Goal: Task Accomplishment & Management: Complete application form

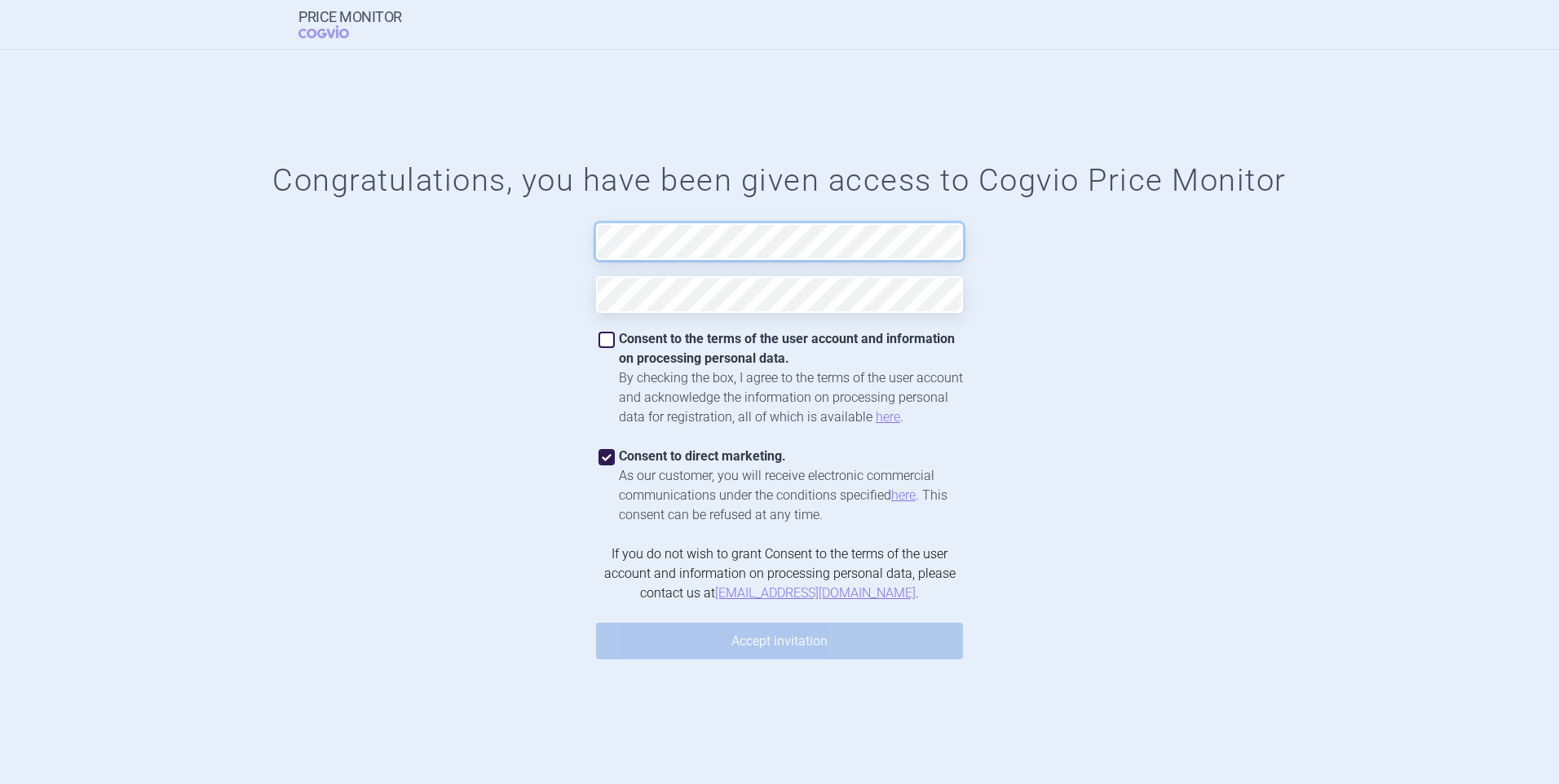
click at [517, 252] on form "Congratulations, you have been given access to Cogvio Price Monitor Consent to …" at bounding box center [780, 417] width 1494 height 511
click at [608, 340] on span at bounding box center [607, 340] width 16 height 16
checkbox input "true"
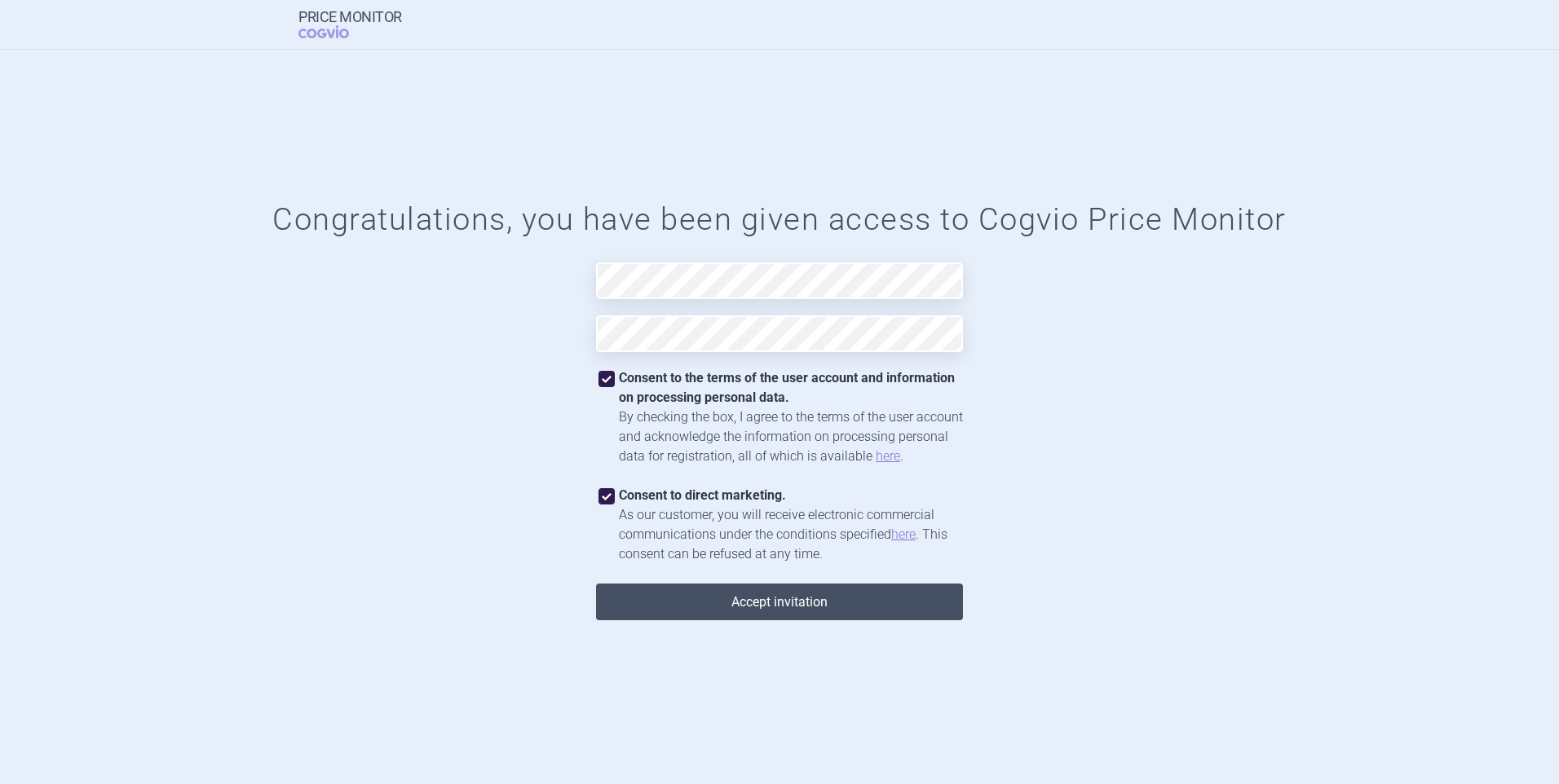
click at [851, 611] on button "Accept invitation" at bounding box center [780, 602] width 367 height 36
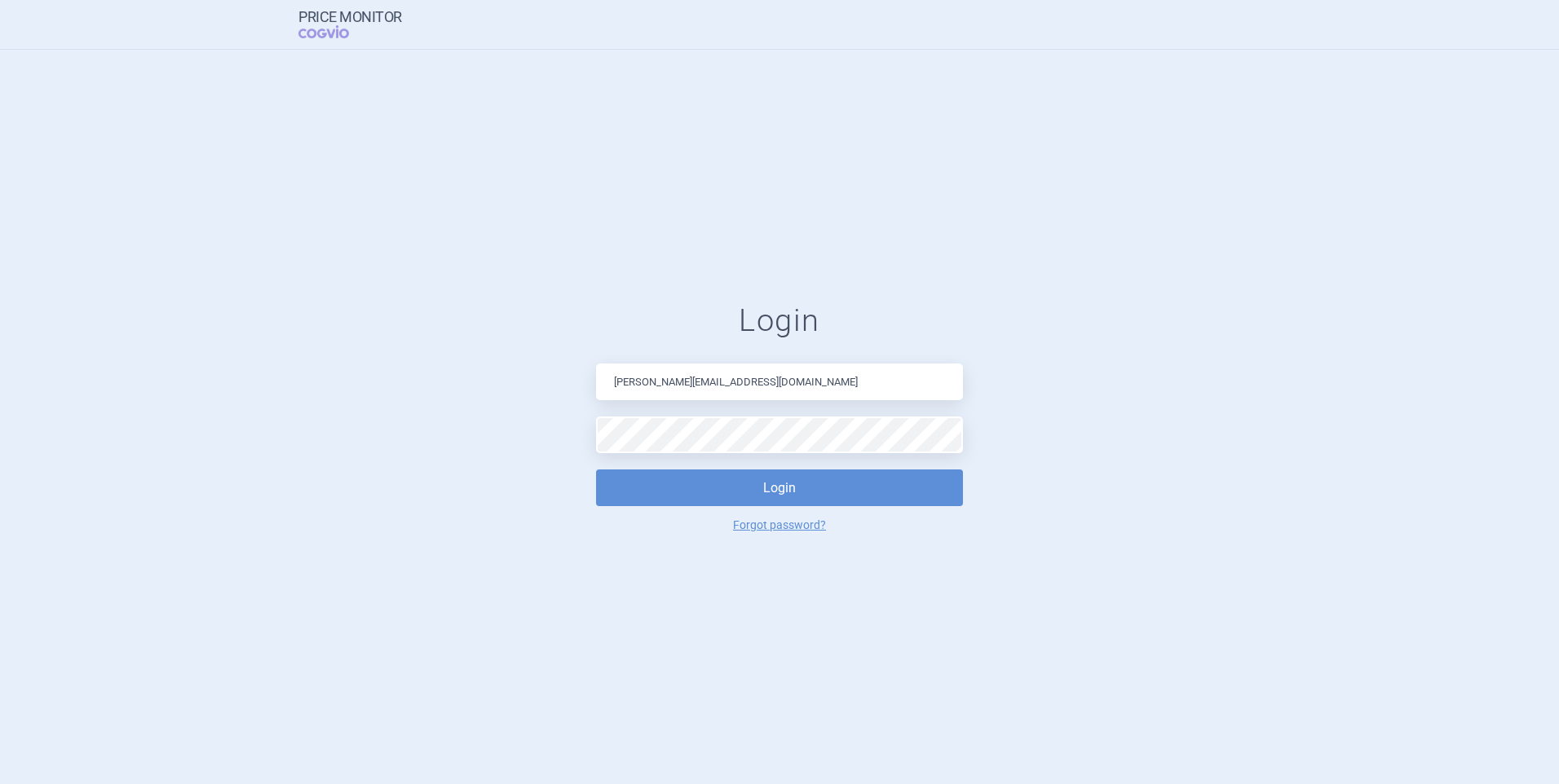
type input "[EMAIL_ADDRESS][DOMAIN_NAME]"
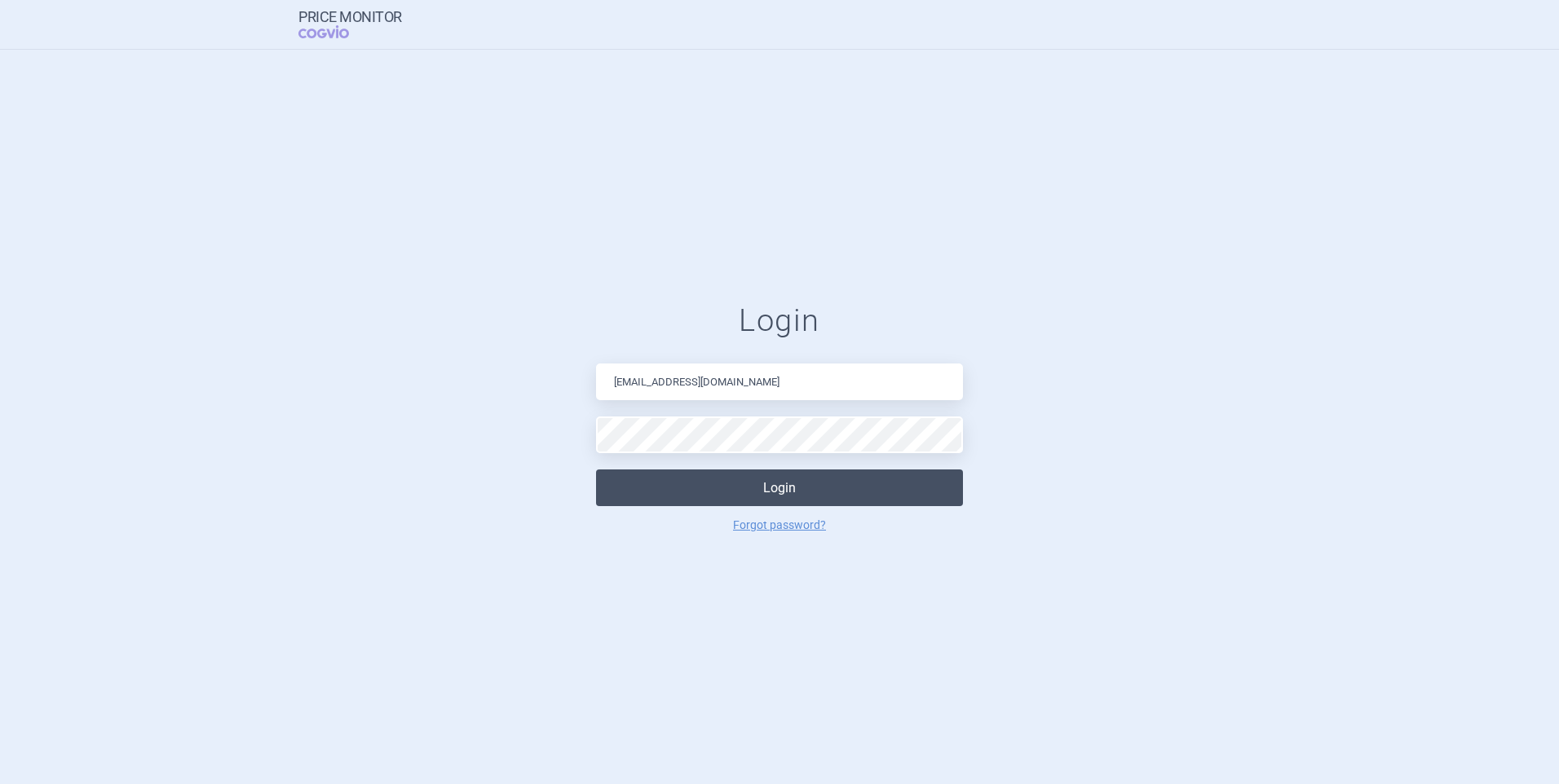
click at [770, 492] on button "Login" at bounding box center [780, 487] width 367 height 36
